Goal: Task Accomplishment & Management: Manage account settings

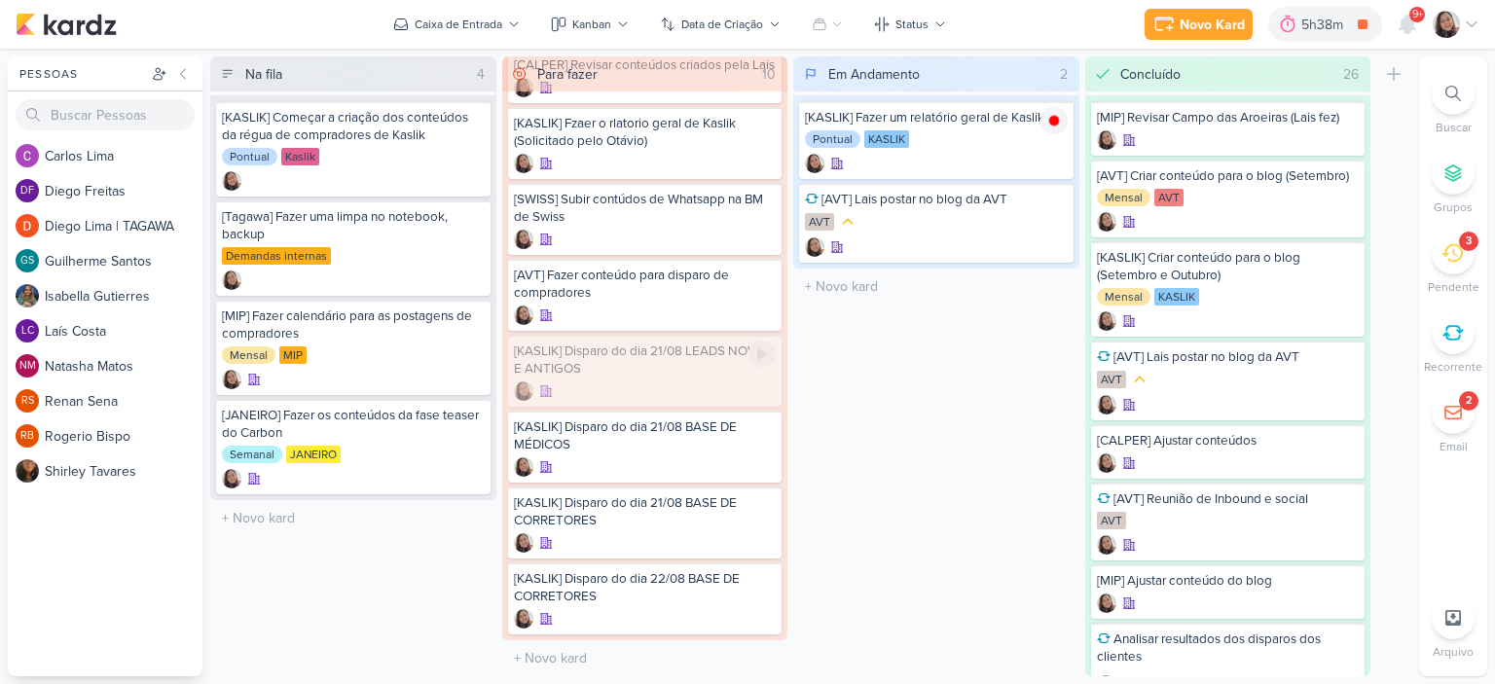
scroll to position [171, 0]
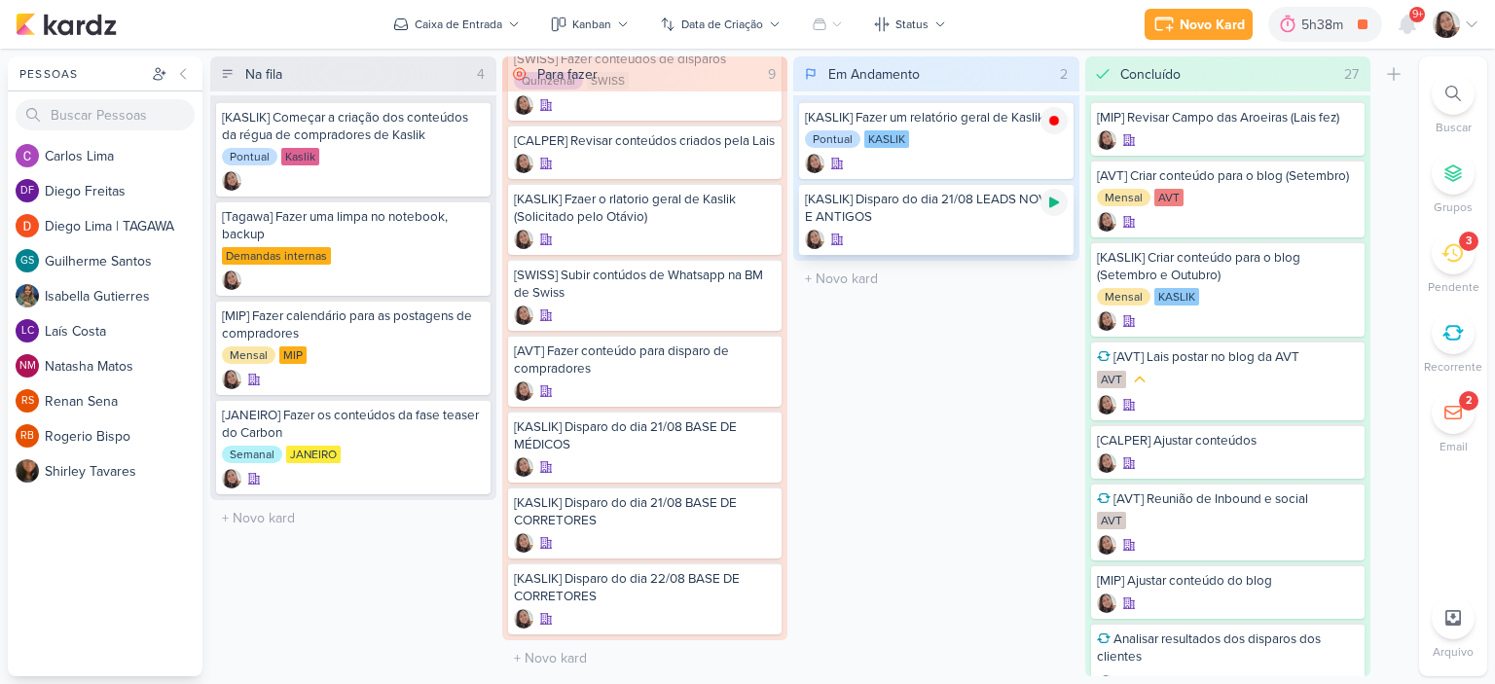
click at [1051, 196] on icon at bounding box center [1054, 203] width 16 height 16
click at [954, 214] on div "[KASLIK] Disparo do dia 21/08 LEADS NOVOS E ANTIGOS" at bounding box center [936, 208] width 263 height 35
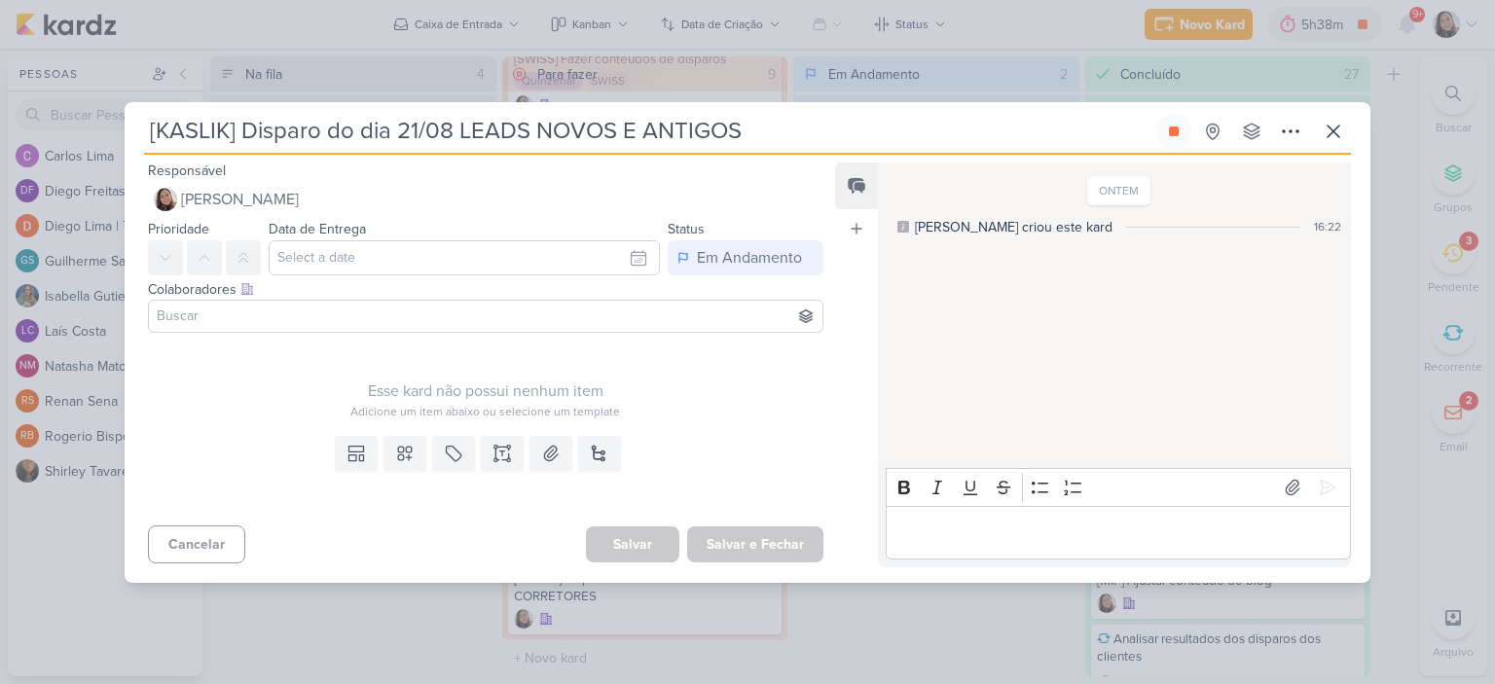
click at [399, 324] on input at bounding box center [486, 316] width 666 height 23
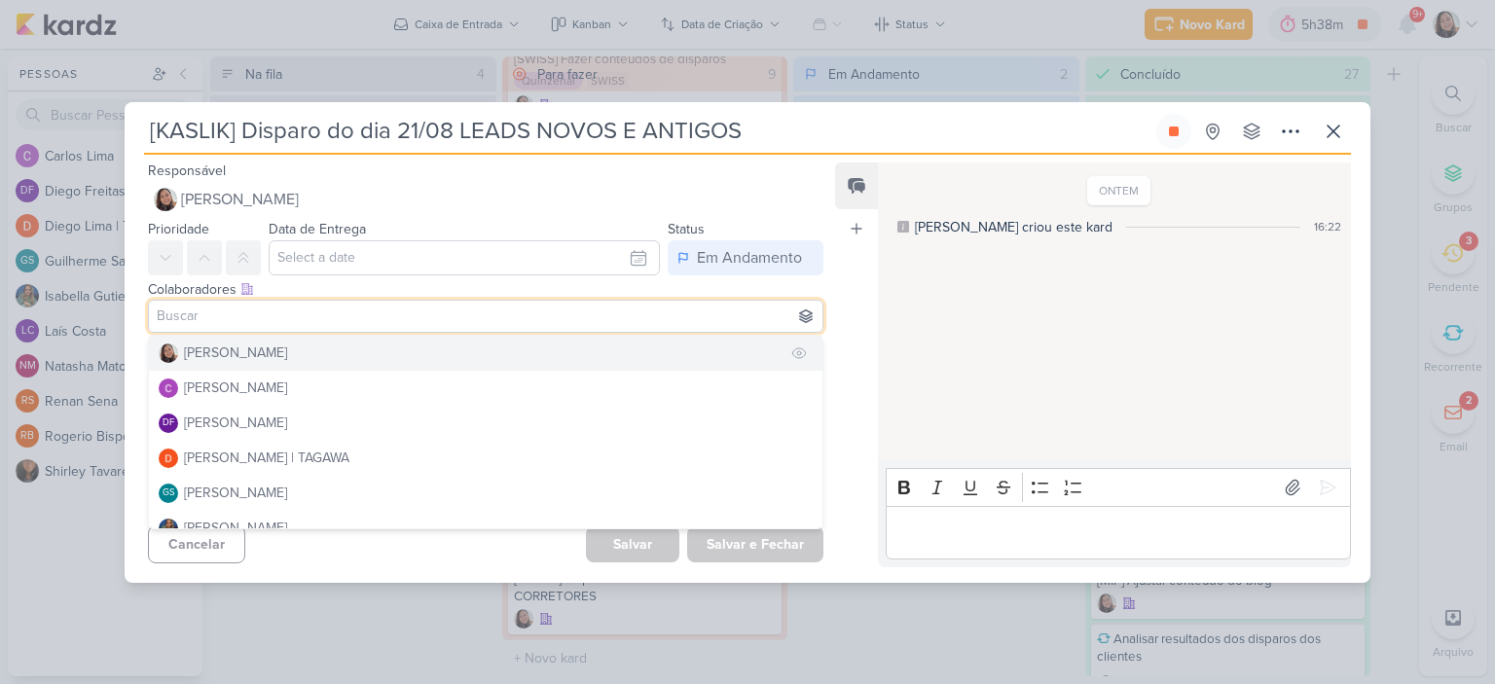
click at [286, 351] on button "[PERSON_NAME]" at bounding box center [485, 353] width 673 height 35
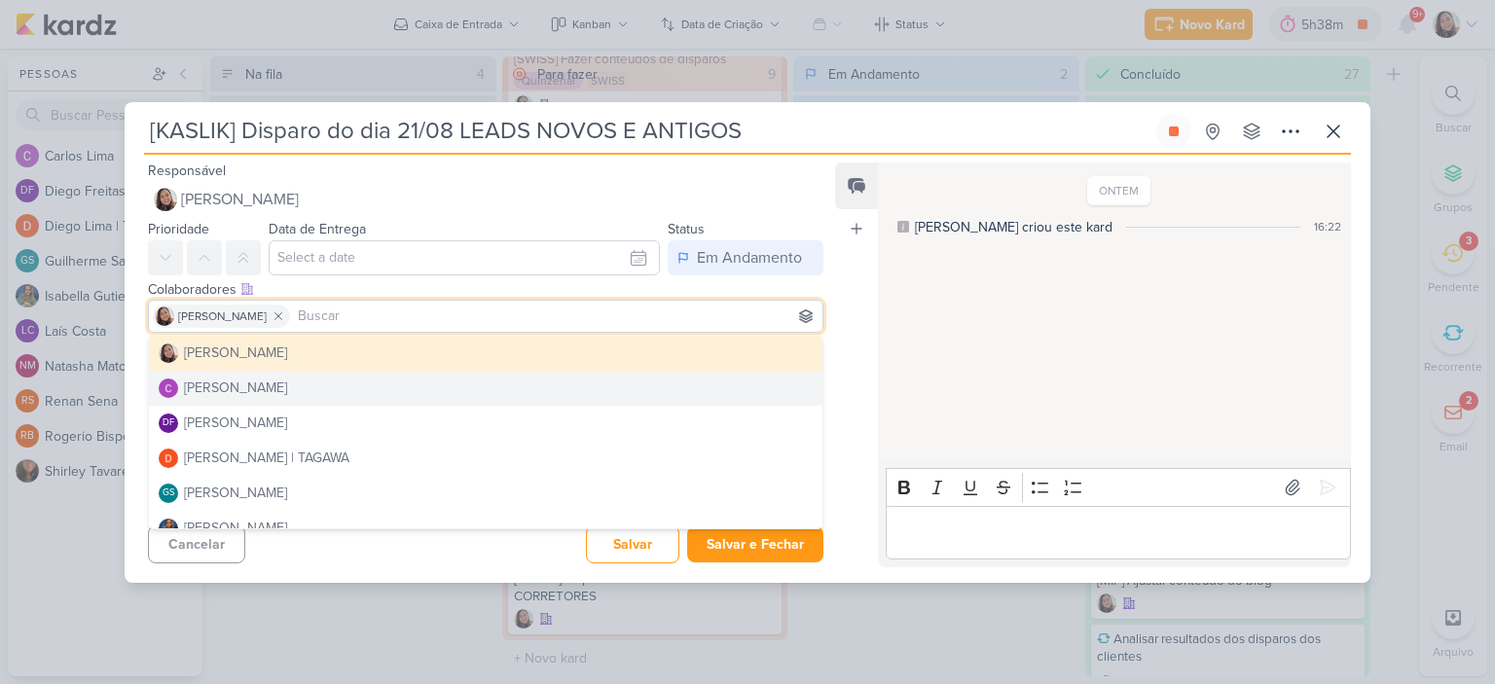
click at [919, 338] on div "ONTEM Sharlene criou este kard 16:22" at bounding box center [1113, 312] width 471 height 297
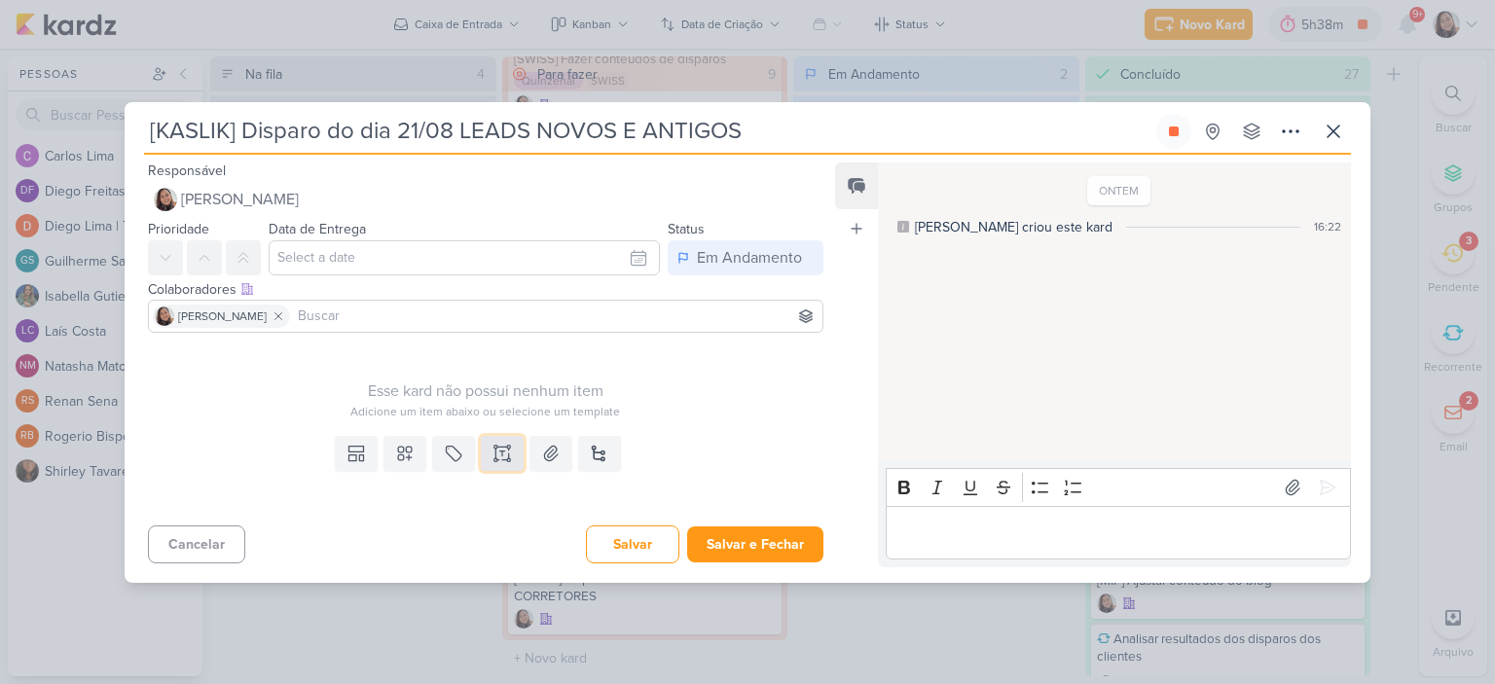
click at [504, 447] on icon at bounding box center [501, 453] width 19 height 19
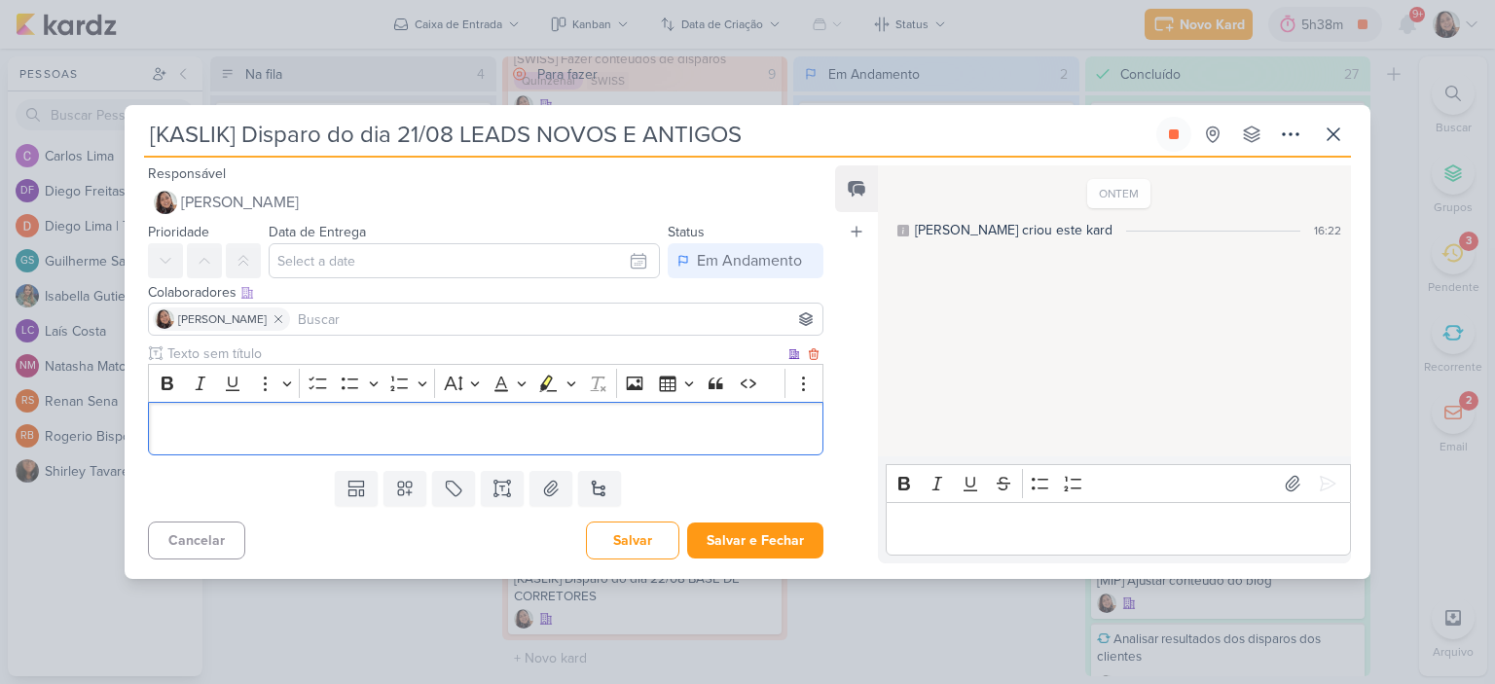
click at [491, 443] on div "Editor editing area: main" at bounding box center [485, 429] width 675 height 54
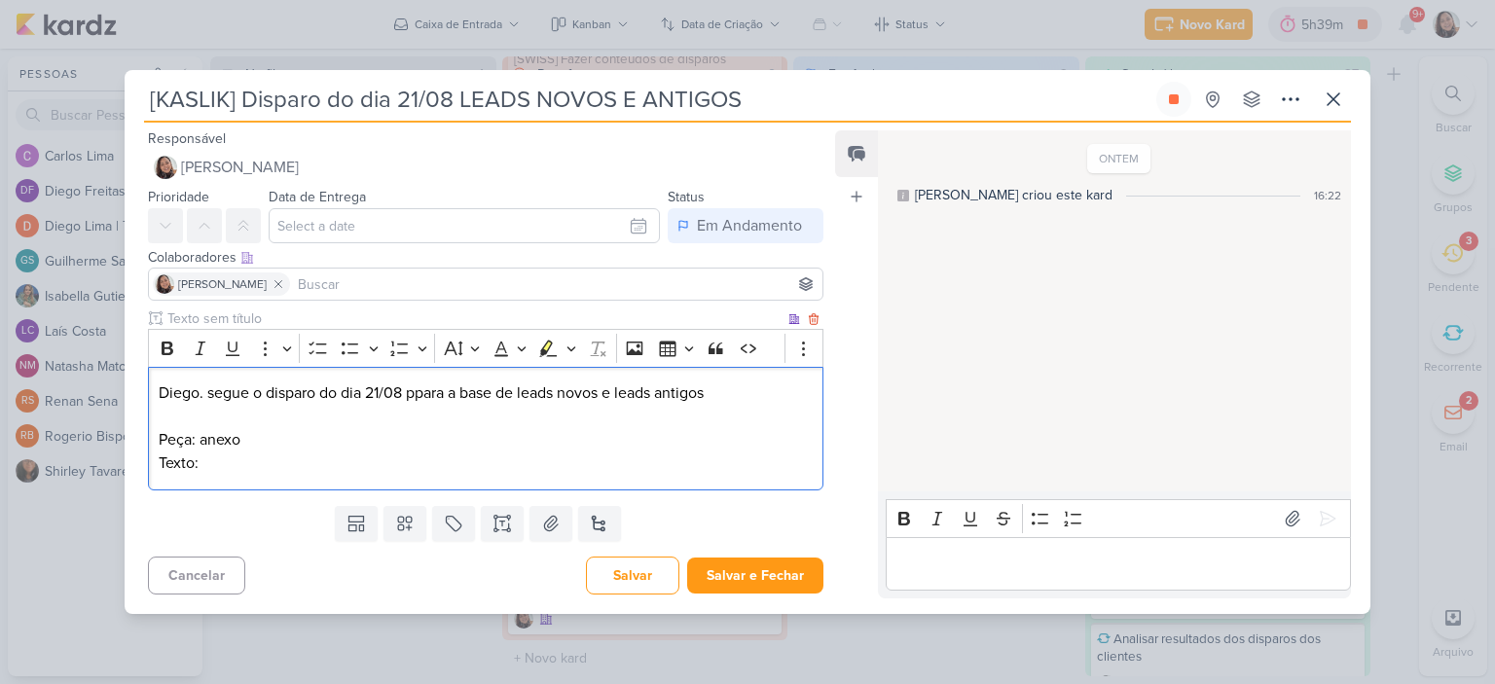
drag, startPoint x: 517, startPoint y: 434, endPoint x: 515, endPoint y: 455, distance: 20.5
click at [515, 436] on p "Peça: anexo" at bounding box center [486, 439] width 654 height 23
click at [515, 466] on p "Texto:" at bounding box center [486, 463] width 654 height 23
click at [541, 533] on icon at bounding box center [550, 523] width 19 height 19
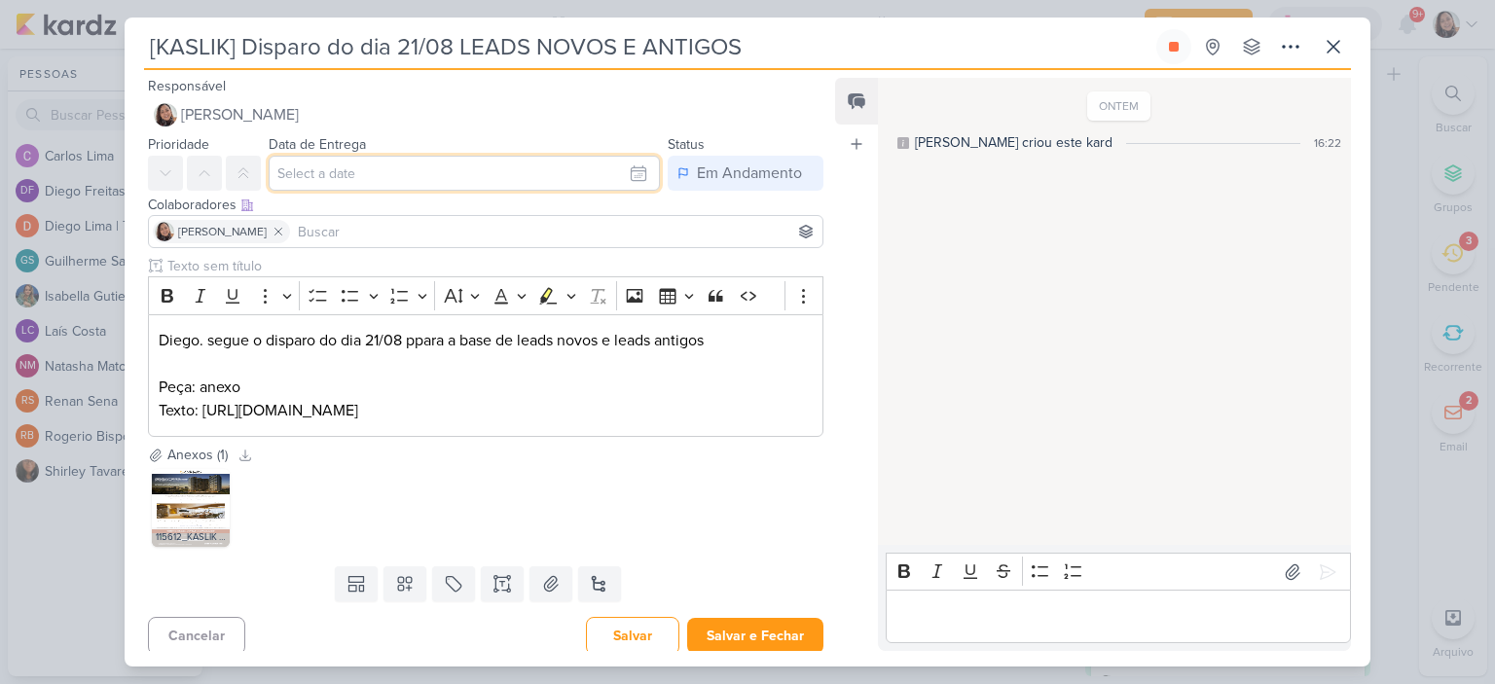
click at [512, 178] on input "text" at bounding box center [464, 173] width 391 height 35
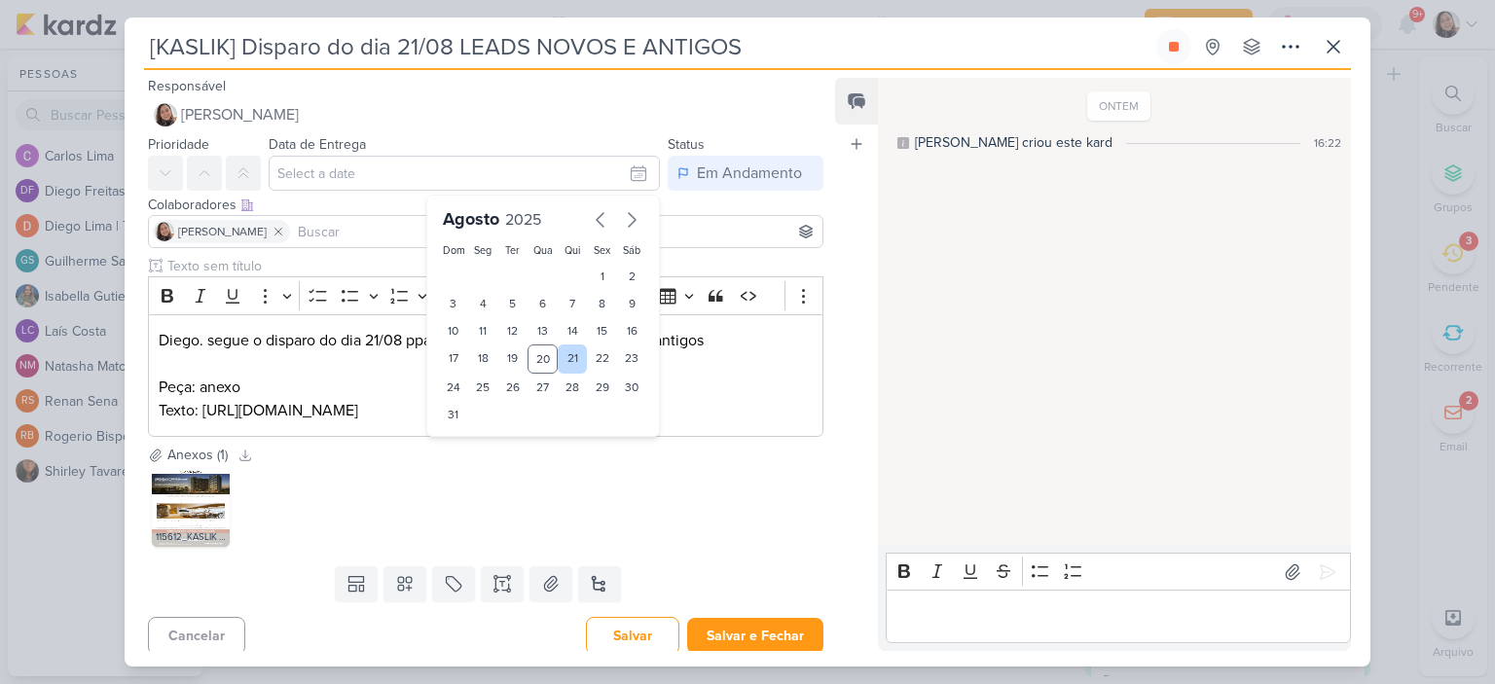
click at [561, 357] on div "21" at bounding box center [573, 359] width 30 height 29
type input "21 de agosto de 2025 às 23:59"
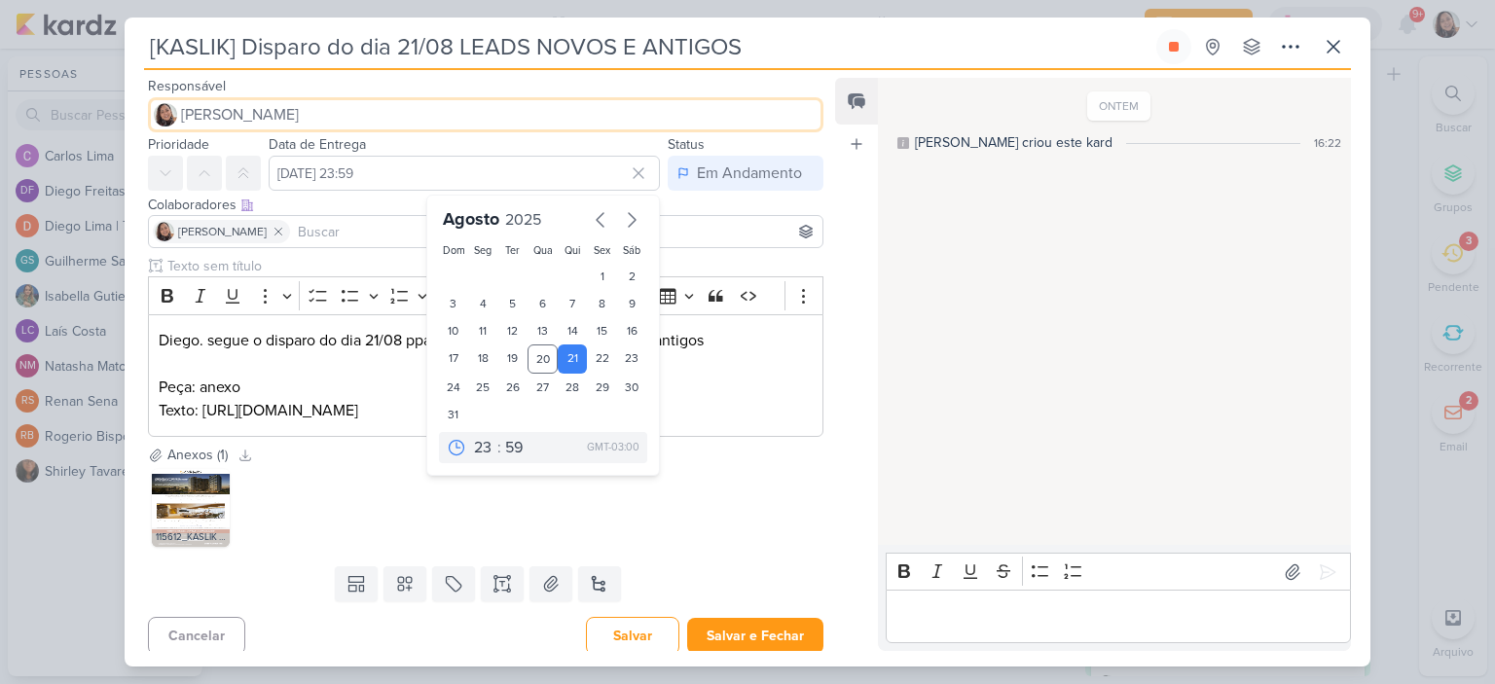
click at [221, 116] on span "[PERSON_NAME]" at bounding box center [240, 114] width 118 height 23
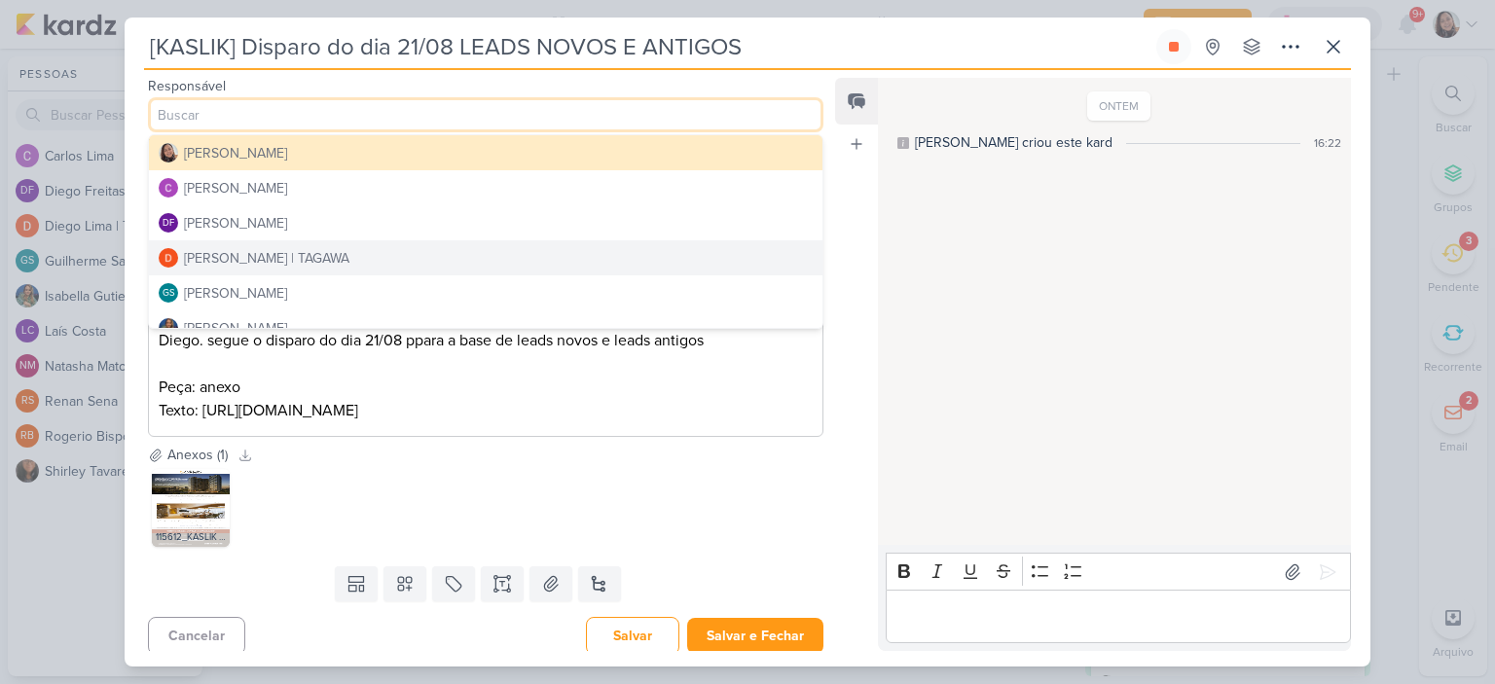
click at [277, 257] on div "Diego Lima | TAGAWA" at bounding box center [266, 258] width 165 height 20
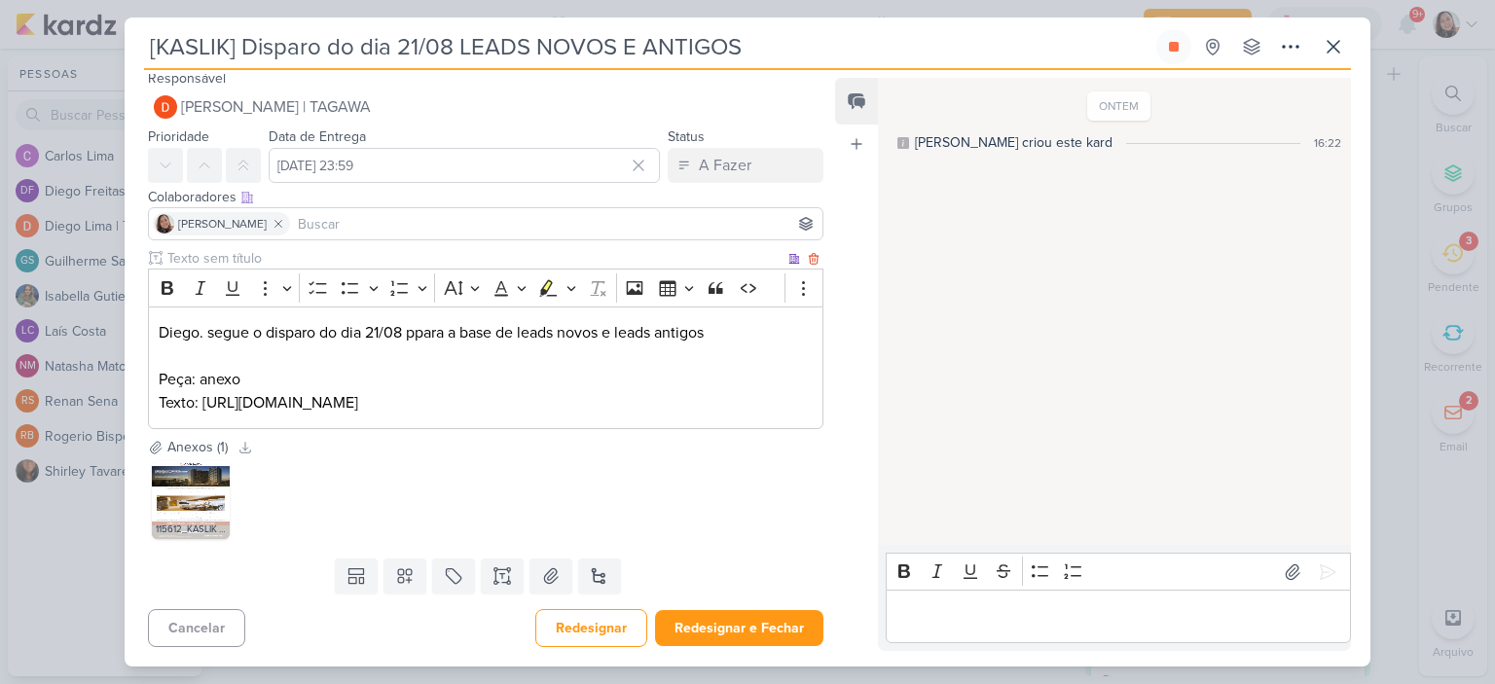
scroll to position [30, 0]
click at [680, 411] on p "Texto: https://docs.google.com/document/d/1RMU05kKes4fwAZUOSxMLzW-FnDIzNNbtJvRC…" at bounding box center [486, 402] width 654 height 23
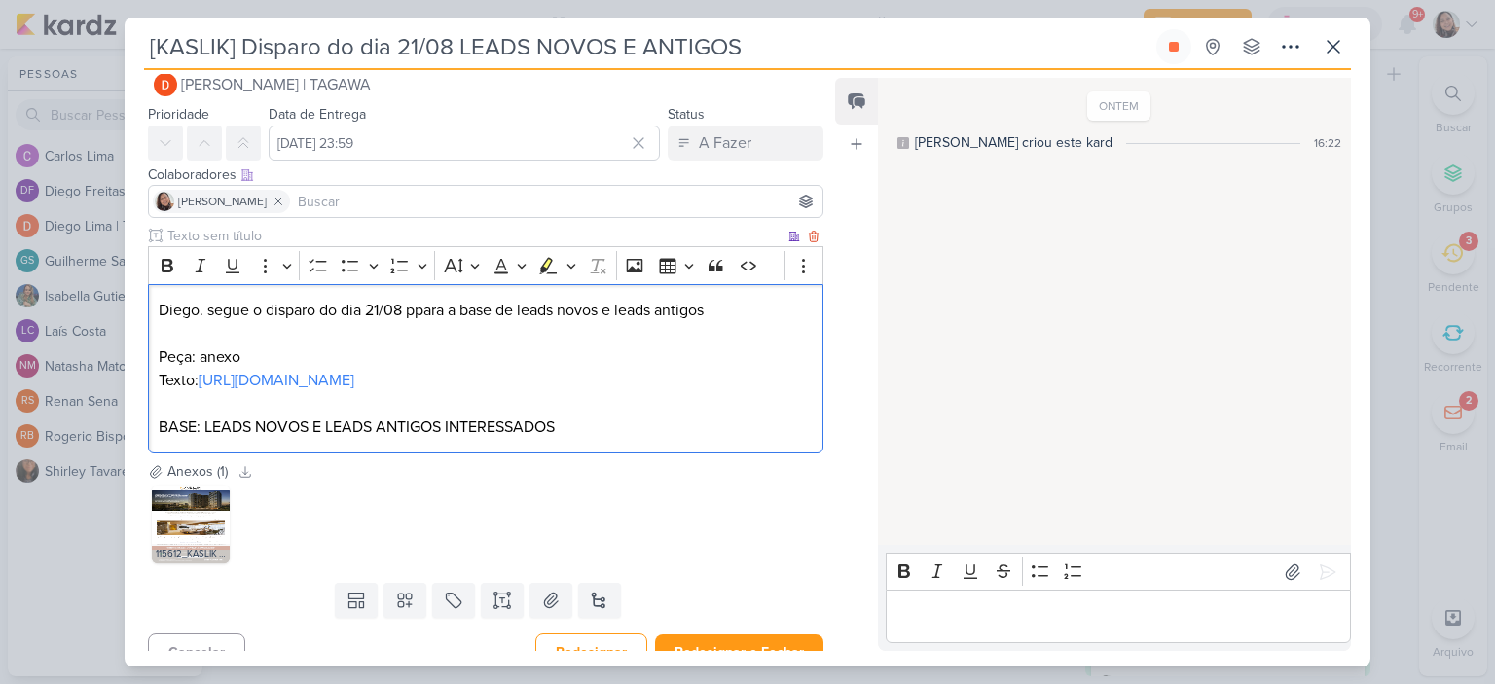
scroll to position [77, 0]
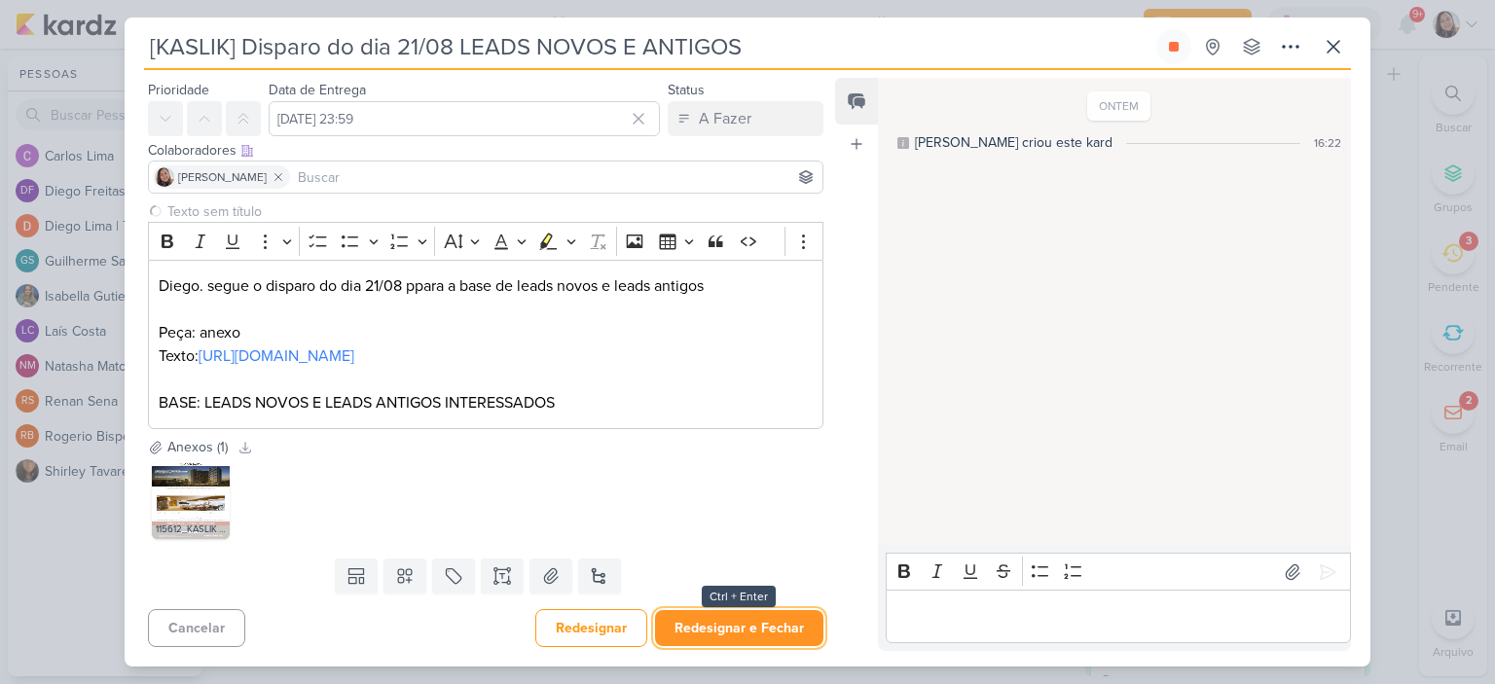
click at [724, 629] on button "Redesignar e Fechar" at bounding box center [739, 628] width 168 height 36
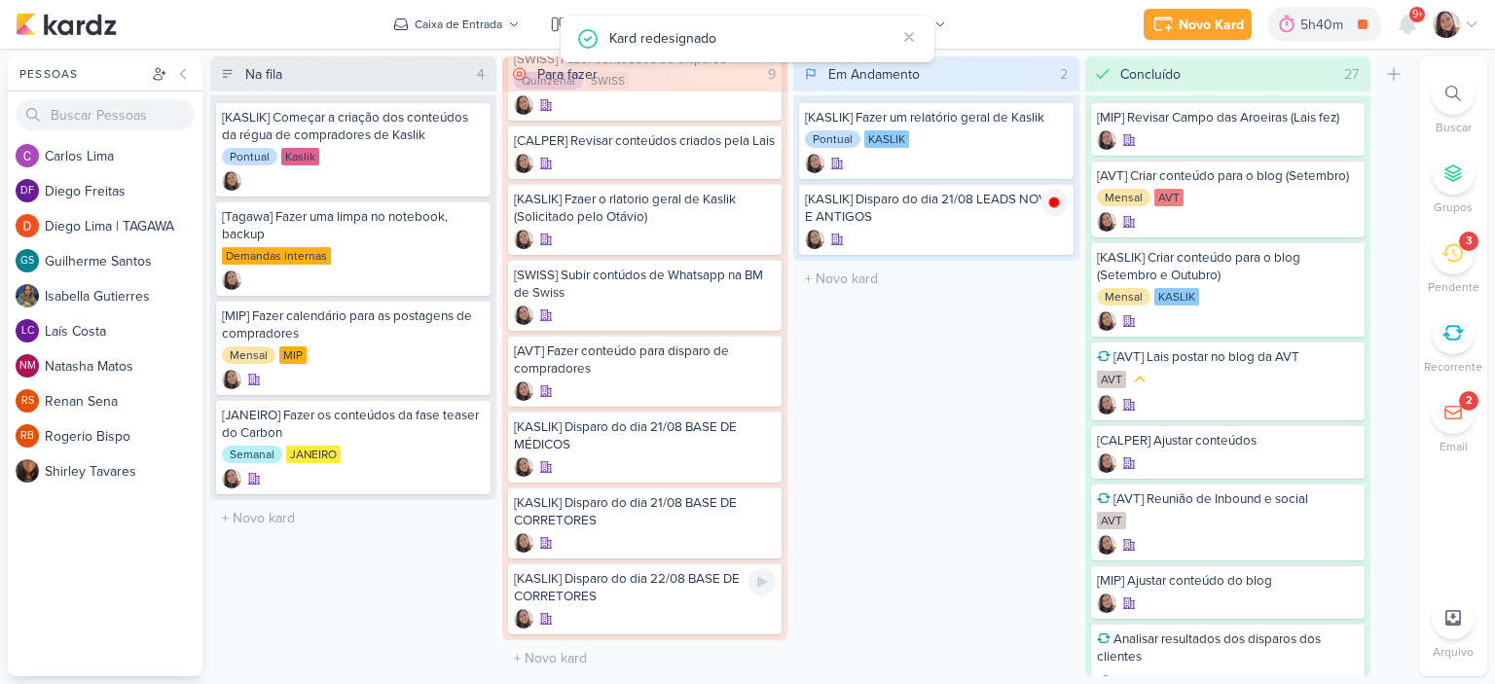
scroll to position [0, 0]
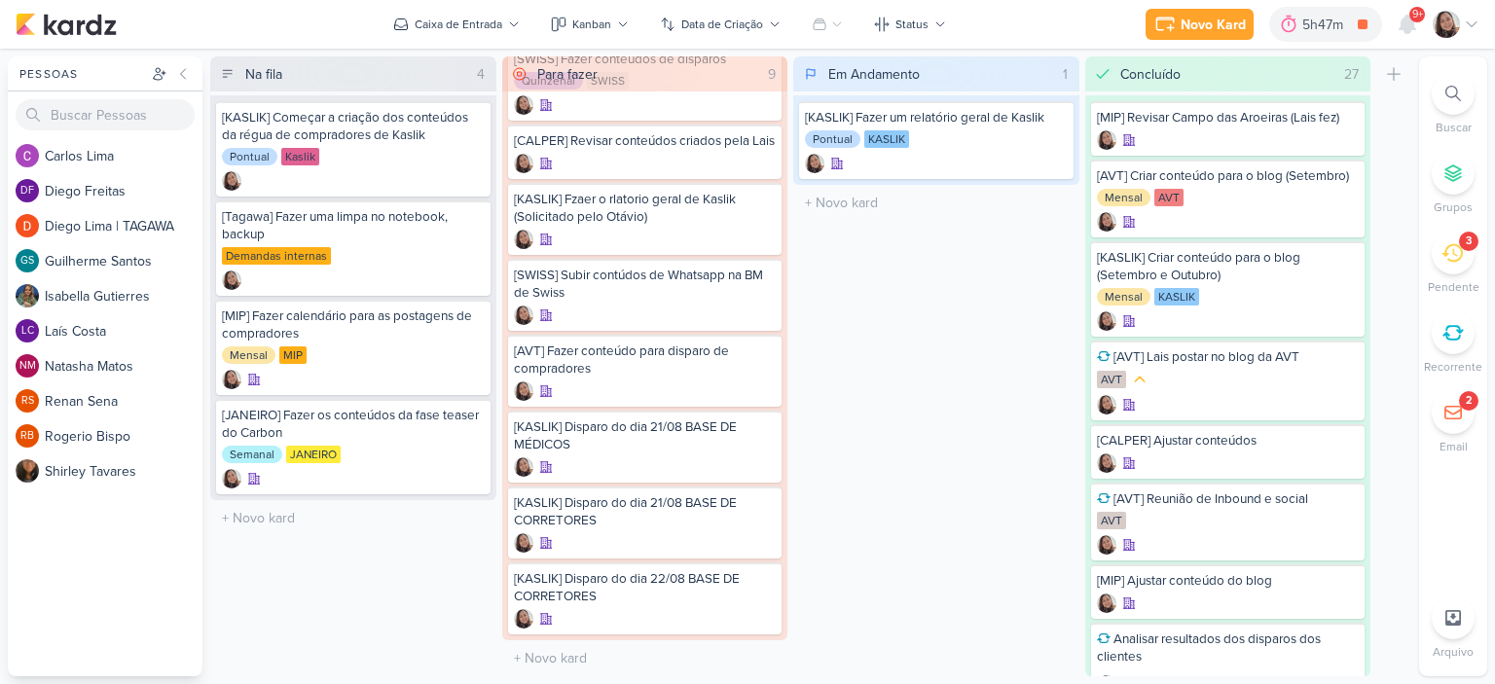
click at [1471, 29] on icon at bounding box center [1472, 25] width 16 height 16
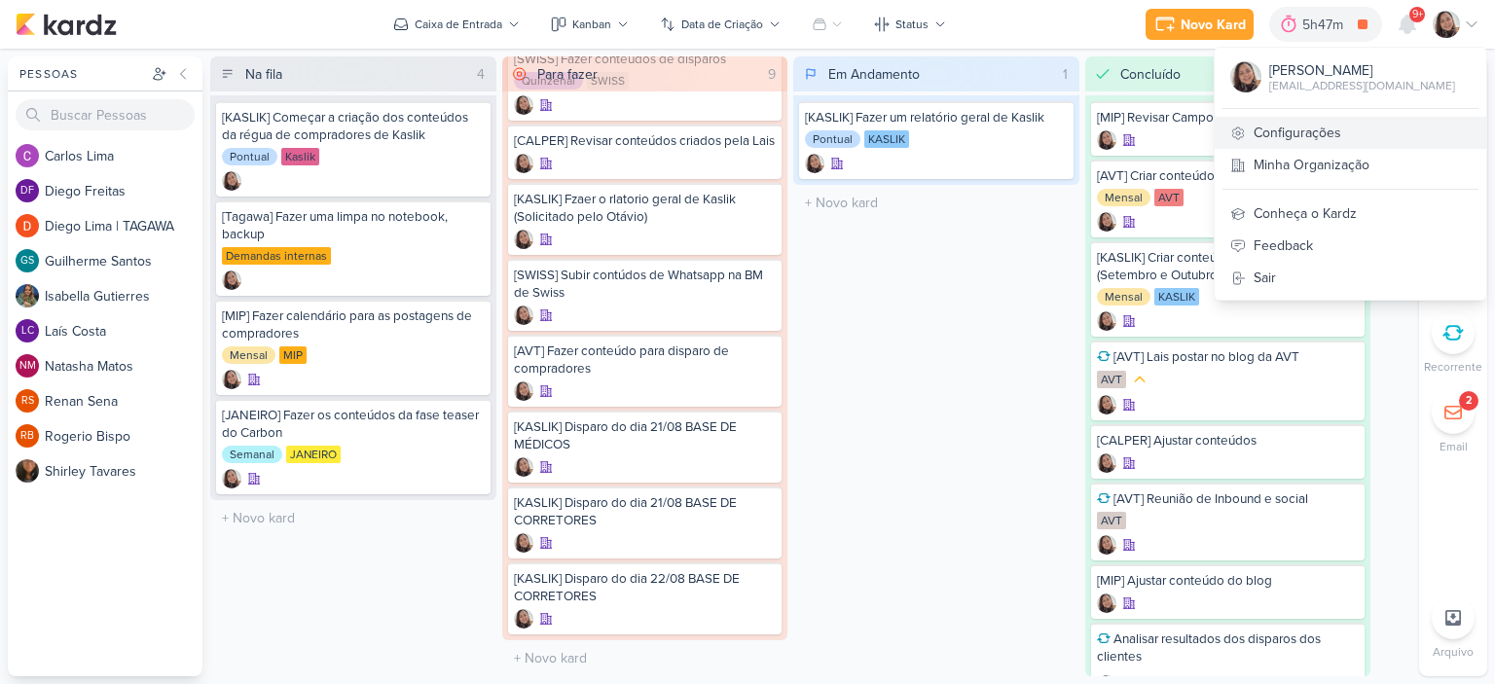
click at [1329, 129] on link "Configurações" at bounding box center [1351, 133] width 272 height 32
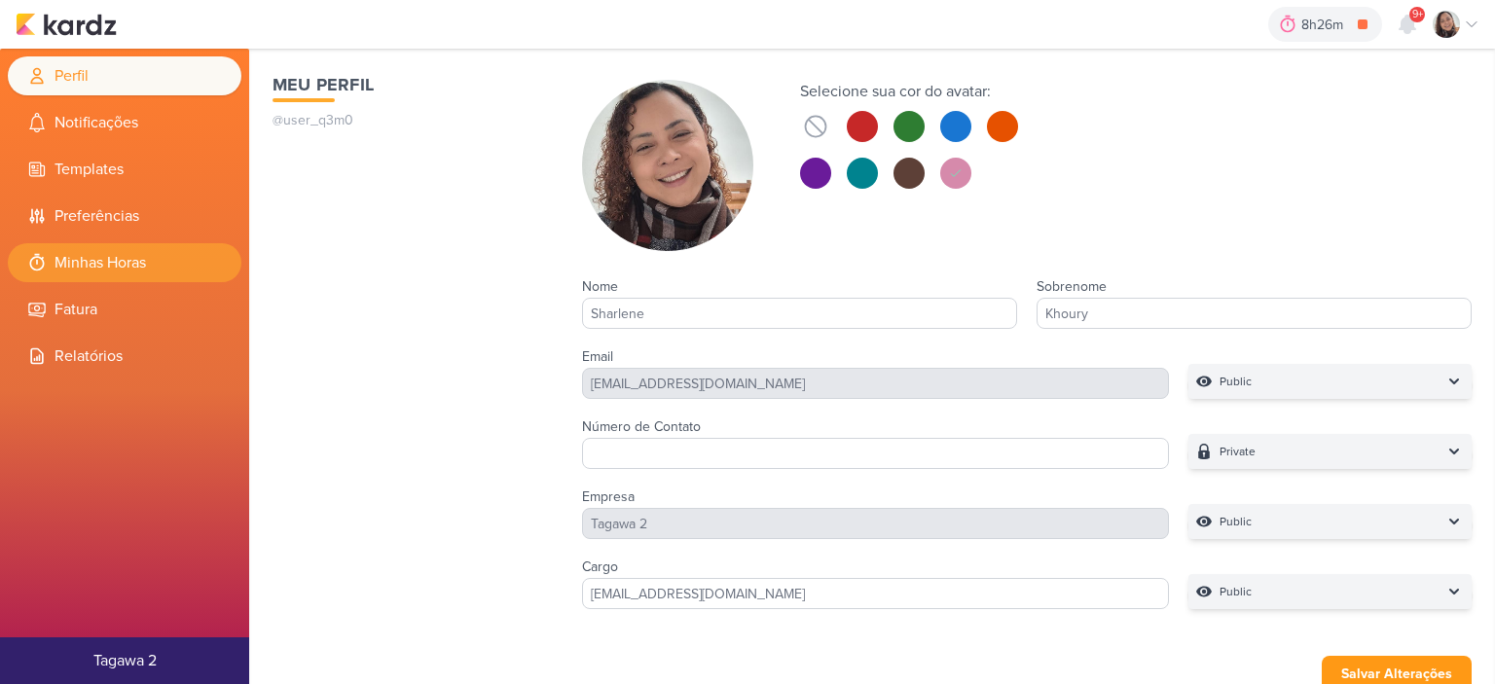
click at [110, 264] on li "Minhas Horas" at bounding box center [125, 262] width 234 height 39
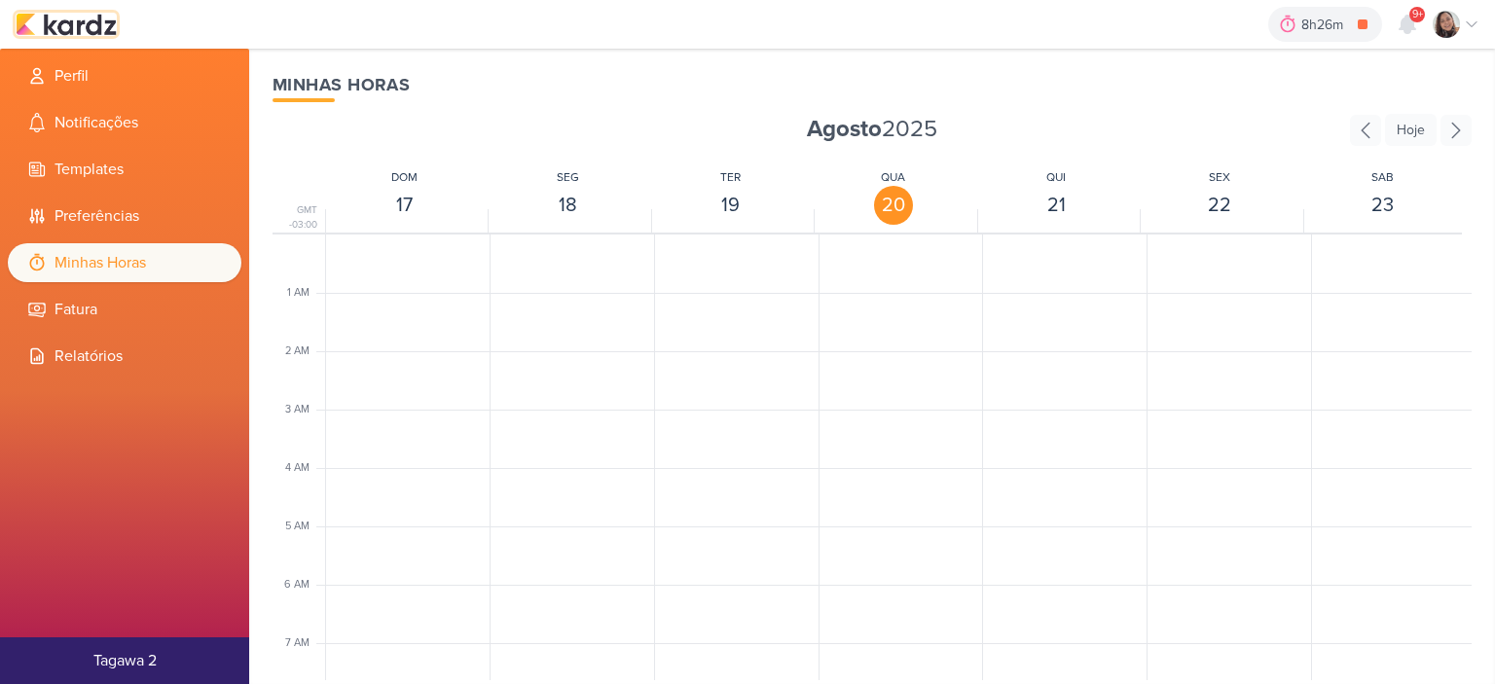
click at [87, 16] on img at bounding box center [66, 24] width 101 height 23
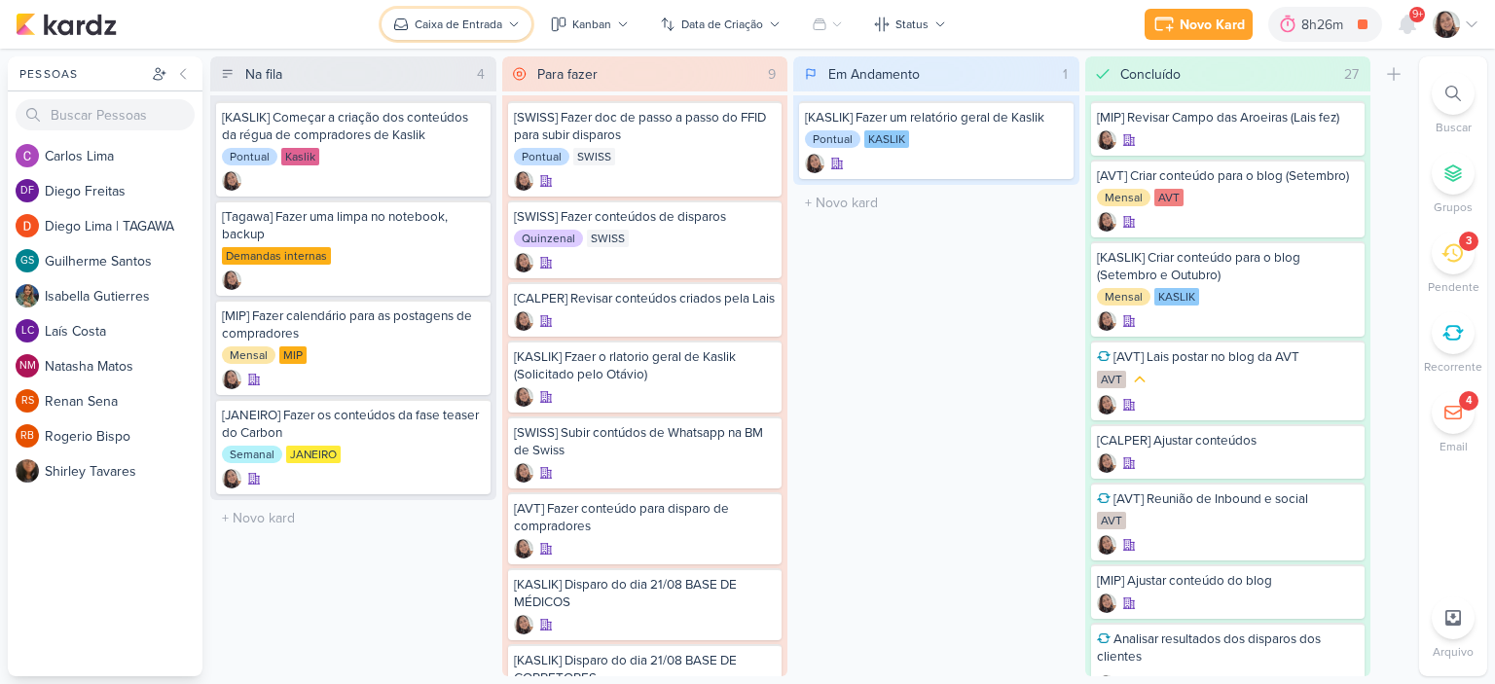
click at [491, 22] on div "Caixa de Entrada" at bounding box center [459, 25] width 88 height 18
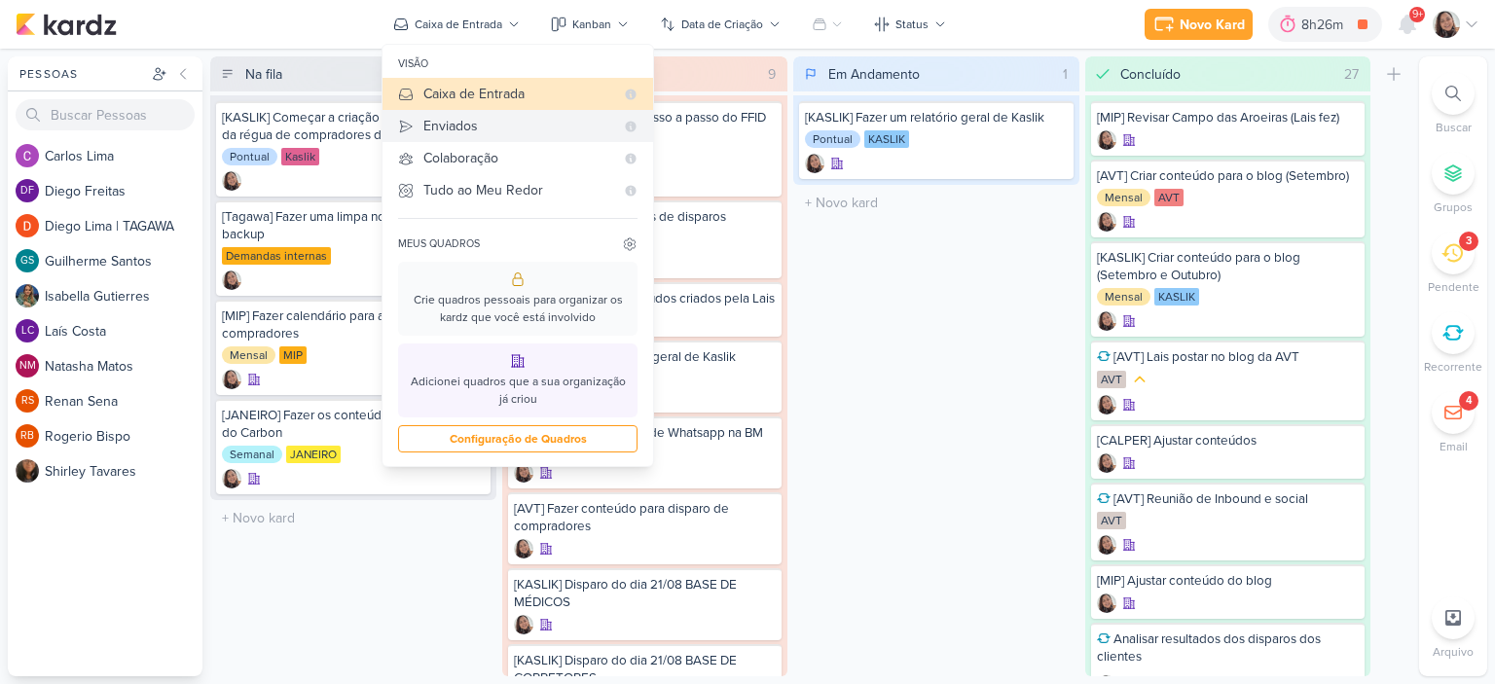
click at [478, 129] on div "Enviados" at bounding box center [518, 126] width 191 height 20
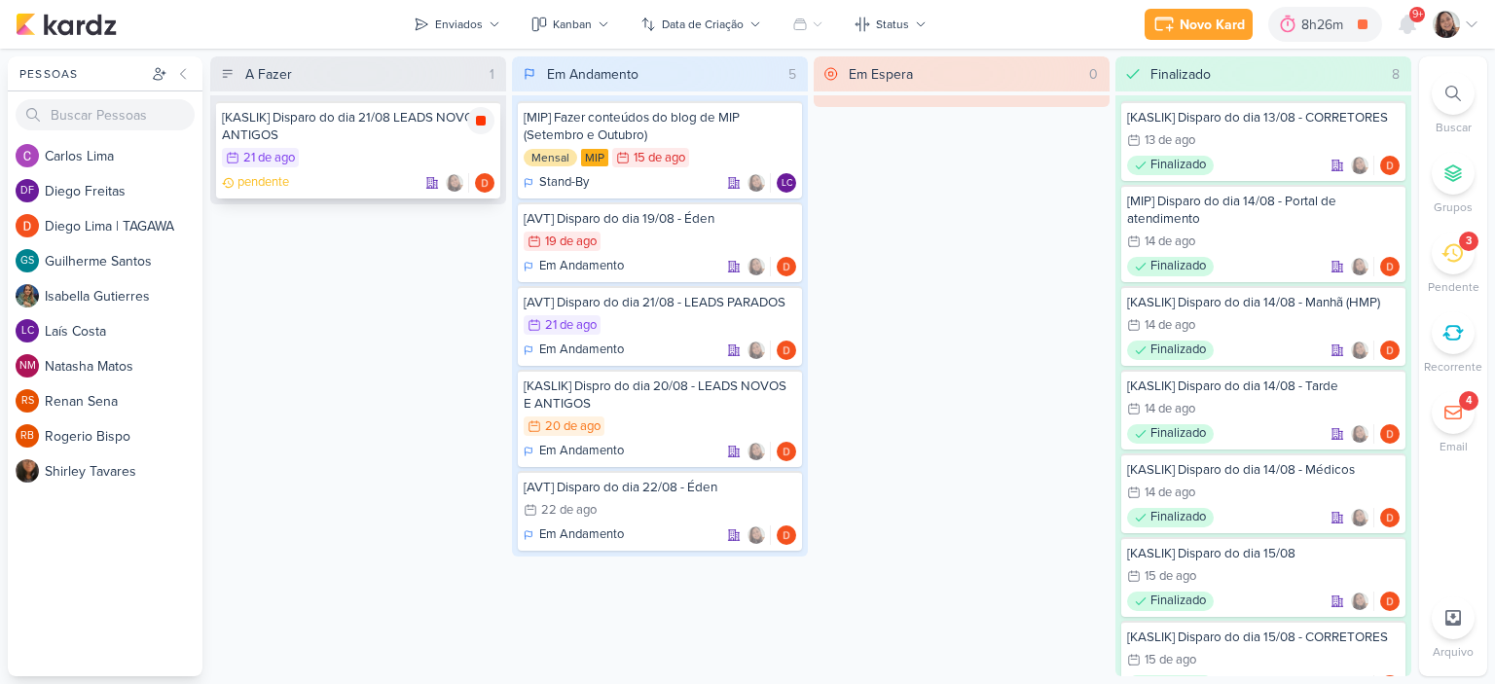
click at [479, 114] on icon at bounding box center [481, 121] width 16 height 16
